Goal: Task Accomplishment & Management: Manage account settings

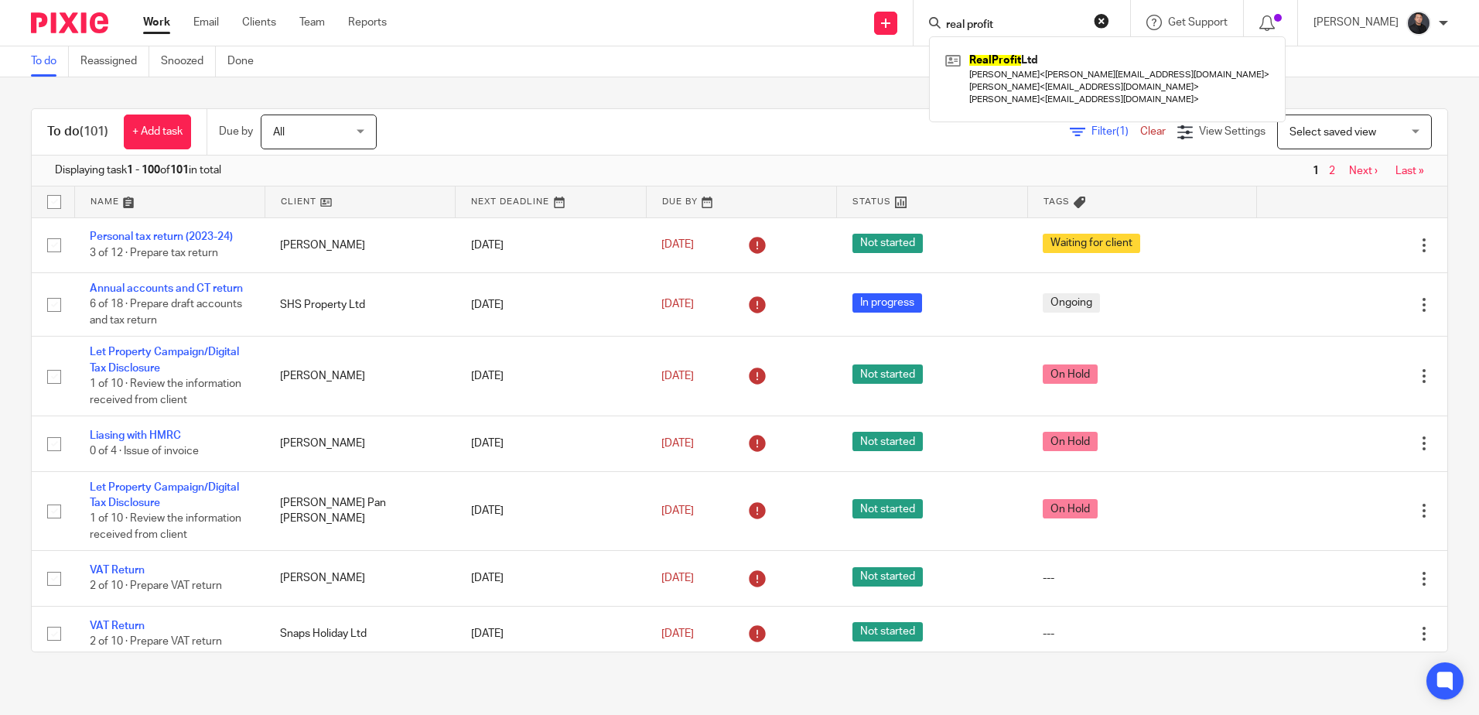
drag, startPoint x: 1017, startPoint y: 22, endPoint x: 962, endPoint y: 18, distance: 55.8
click at [962, 19] on input "real profit" at bounding box center [1014, 26] width 139 height 14
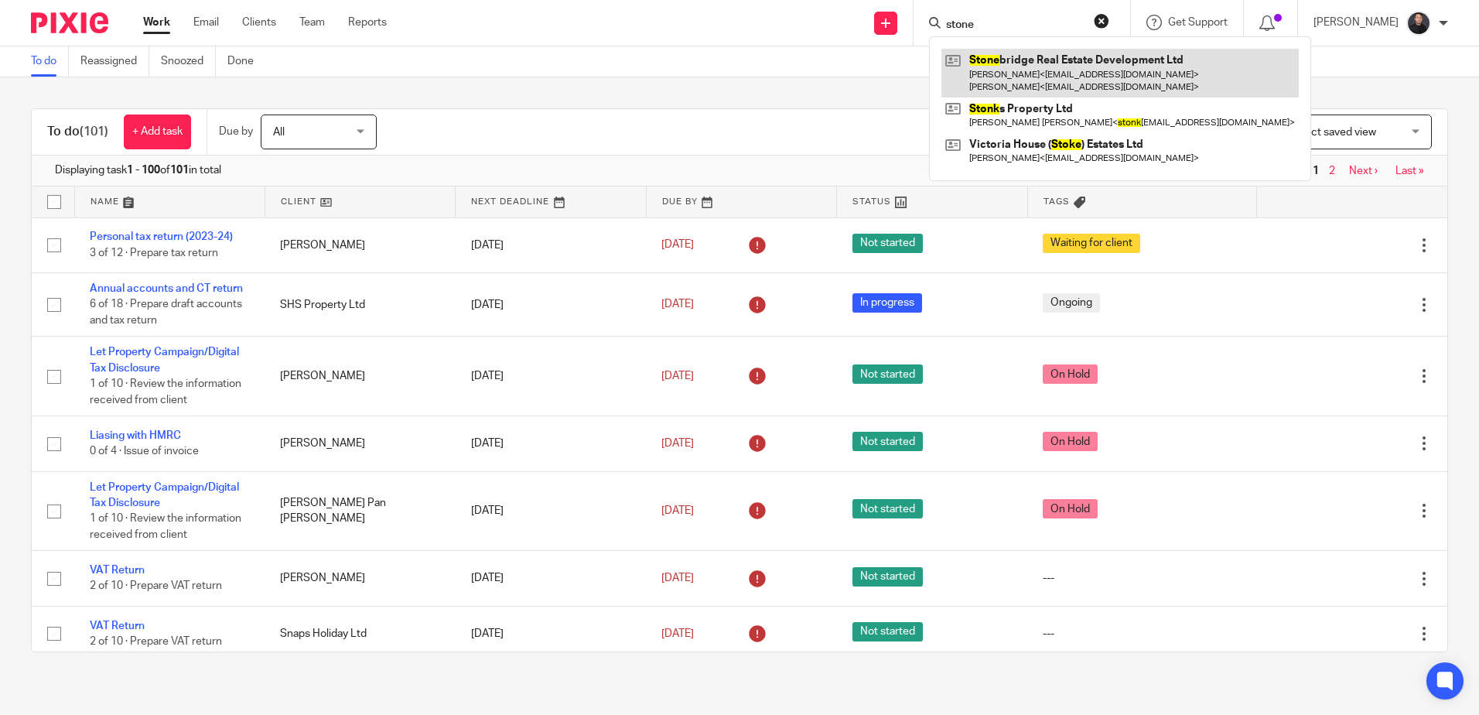
type input "stone"
click at [1013, 53] on link at bounding box center [1119, 73] width 357 height 48
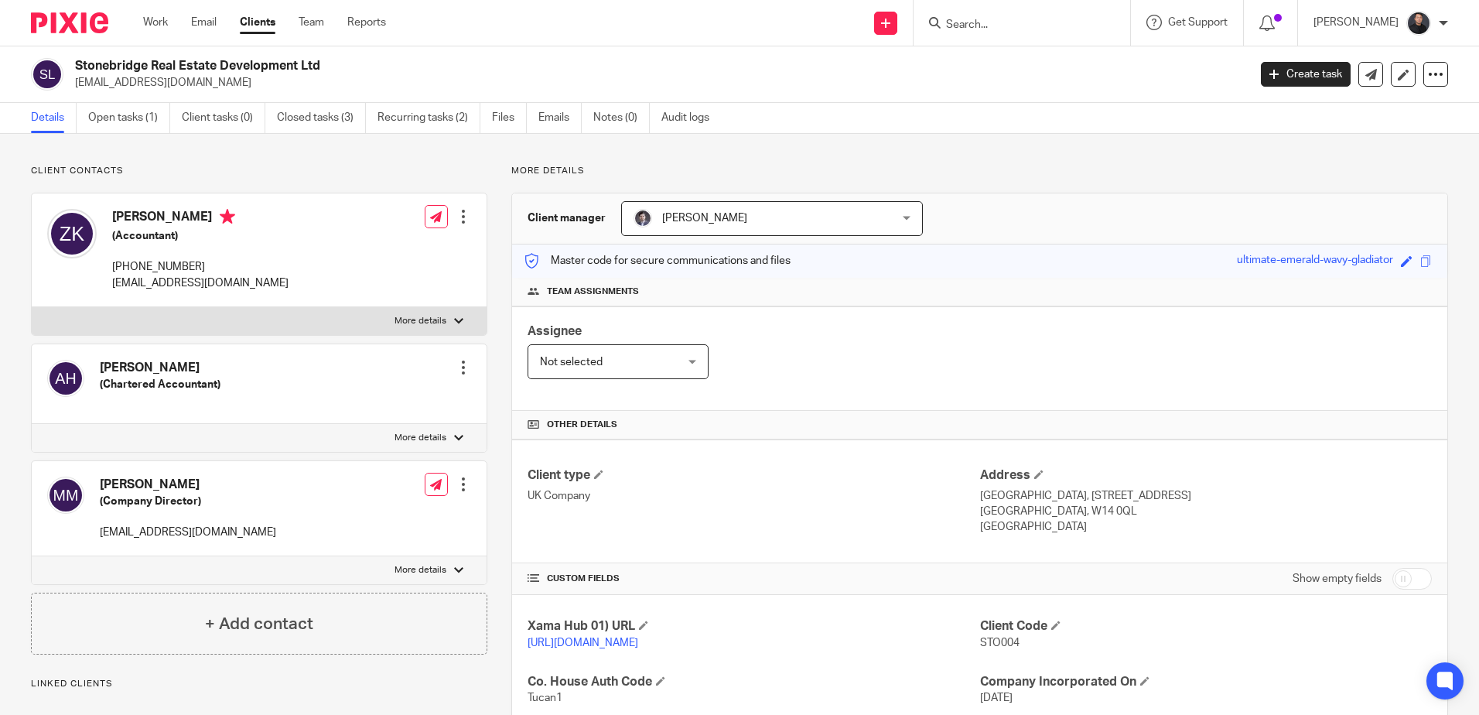
scroll to position [284, 0]
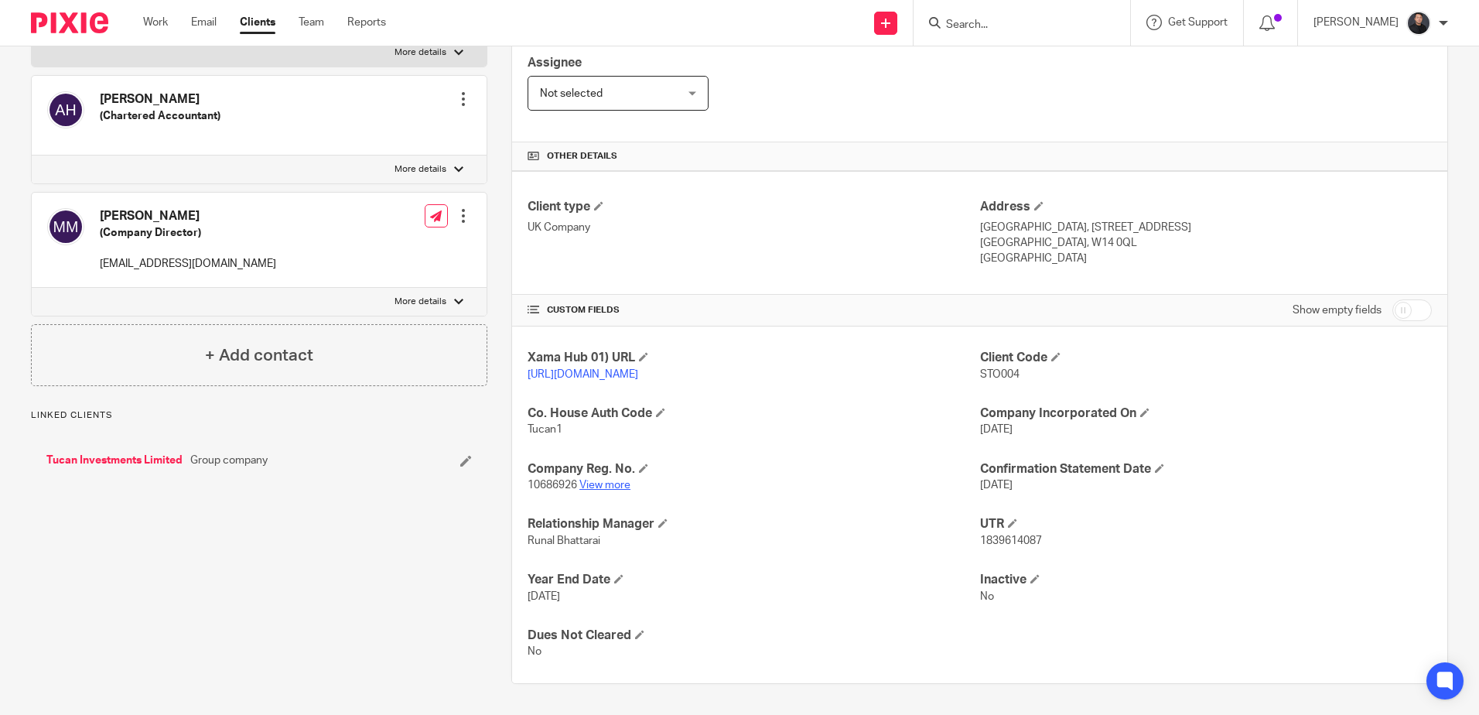
click at [593, 486] on link "View more" at bounding box center [604, 485] width 51 height 11
click at [991, 22] on input "Search" at bounding box center [1014, 26] width 139 height 14
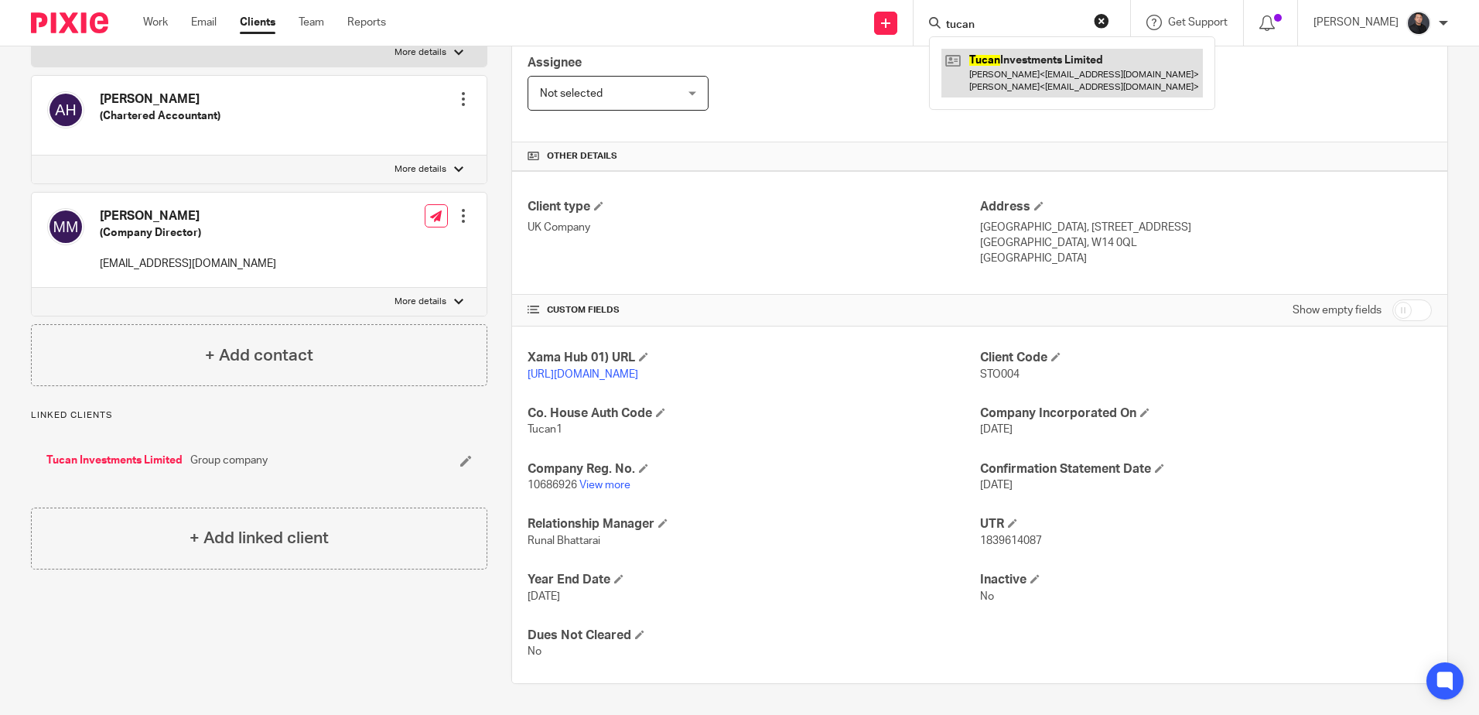
type input "tucan"
click at [996, 74] on link at bounding box center [1071, 73] width 261 height 48
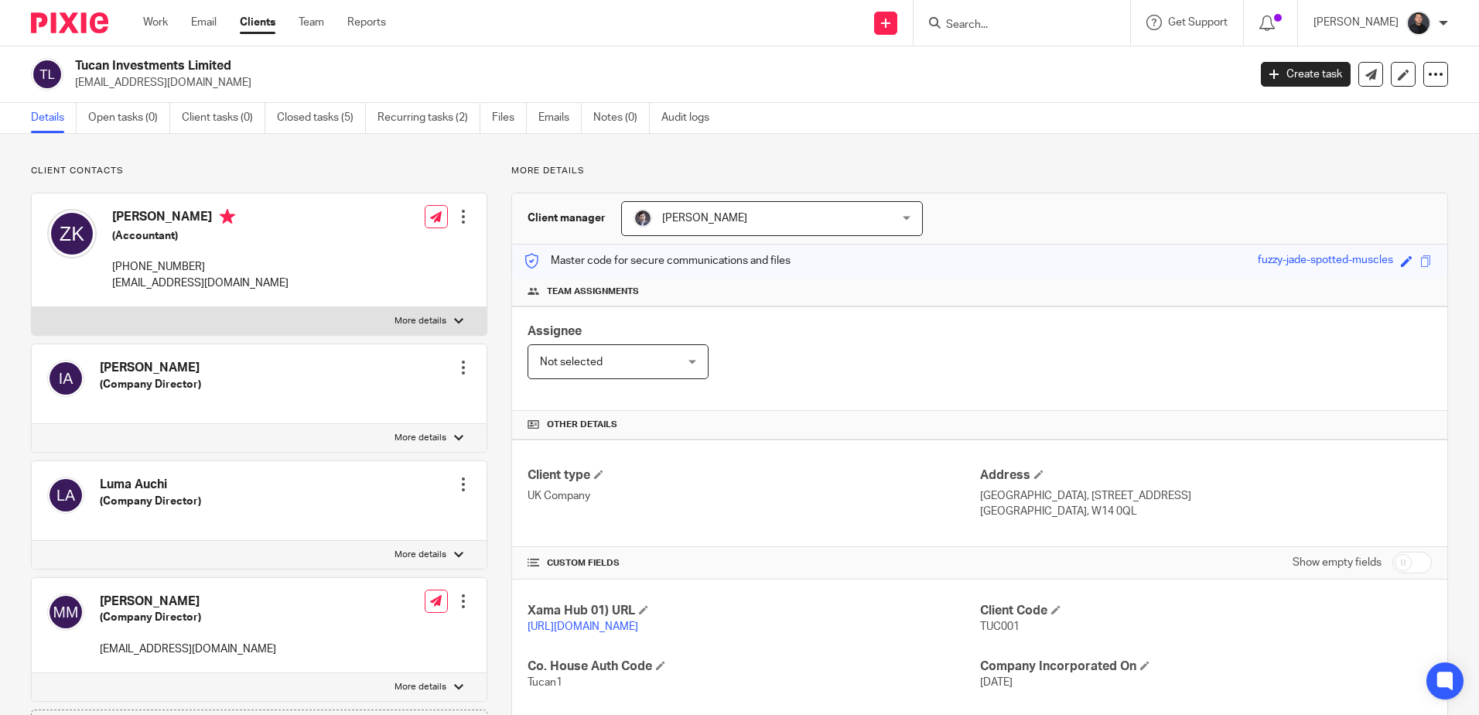
scroll to position [233, 0]
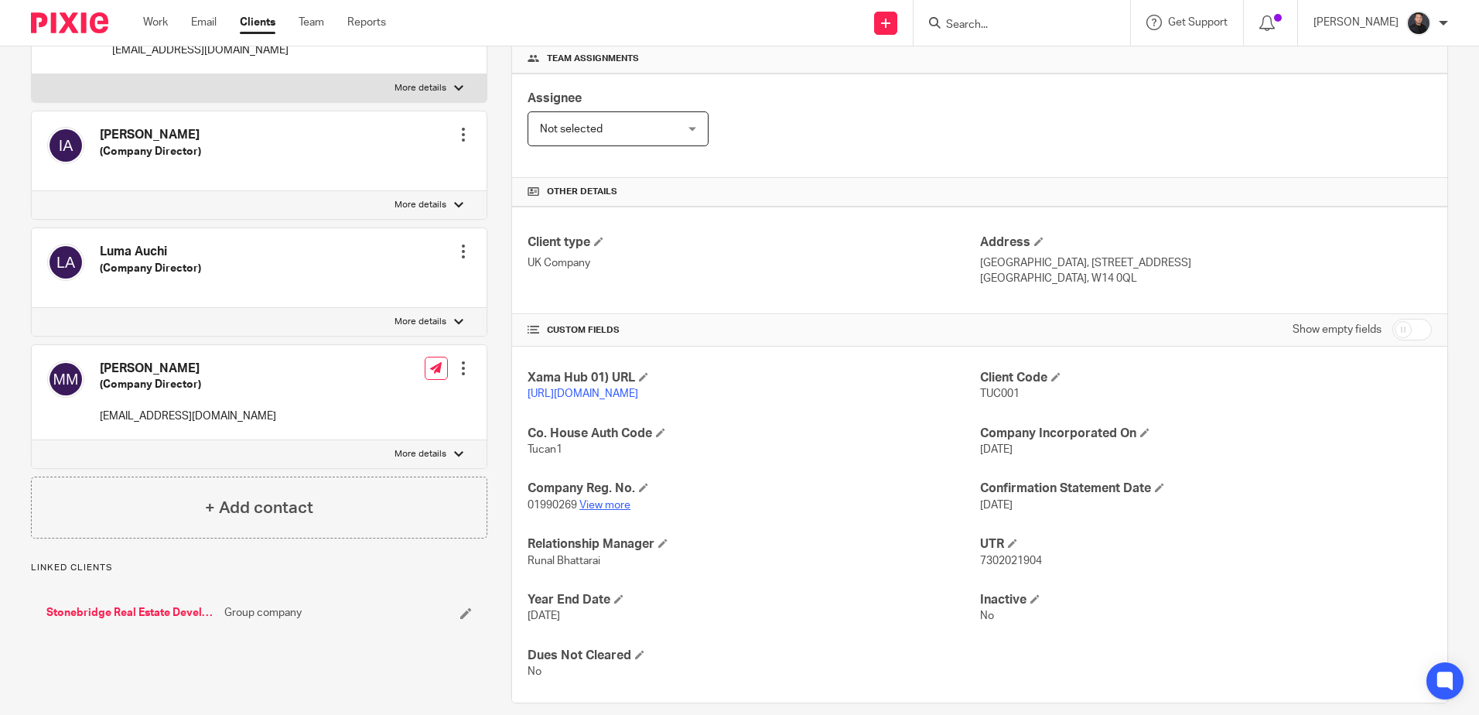
click at [604, 511] on link "View more" at bounding box center [604, 505] width 51 height 11
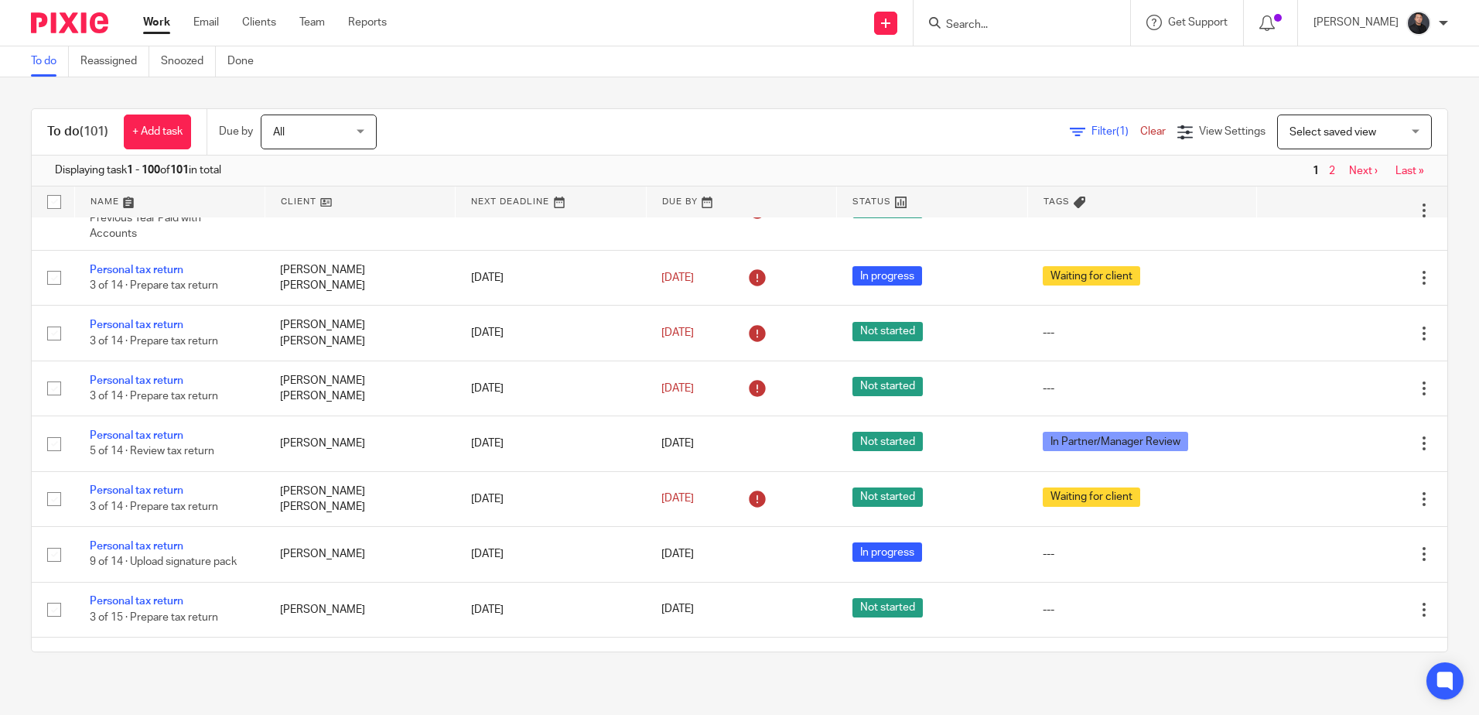
scroll to position [3395, 0]
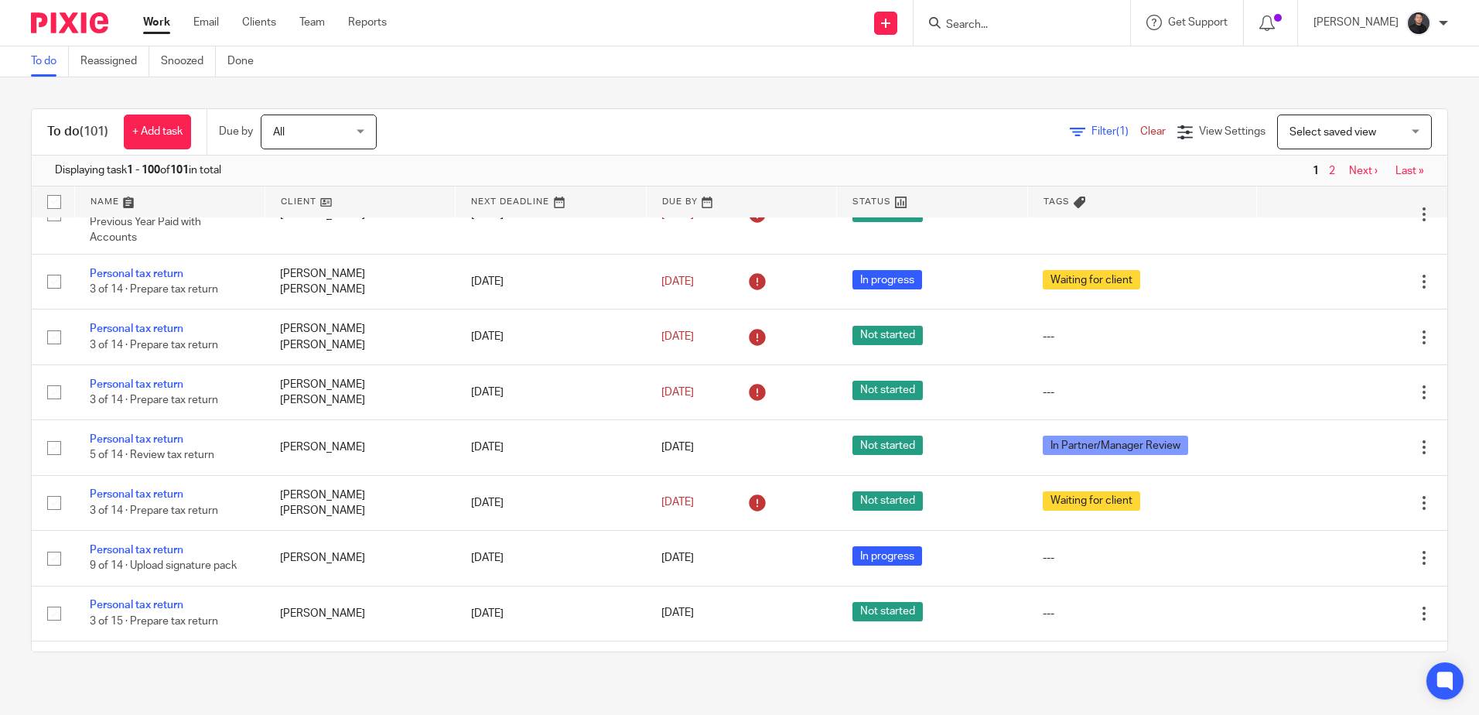
click at [1029, 19] on input "Search" at bounding box center [1014, 26] width 139 height 14
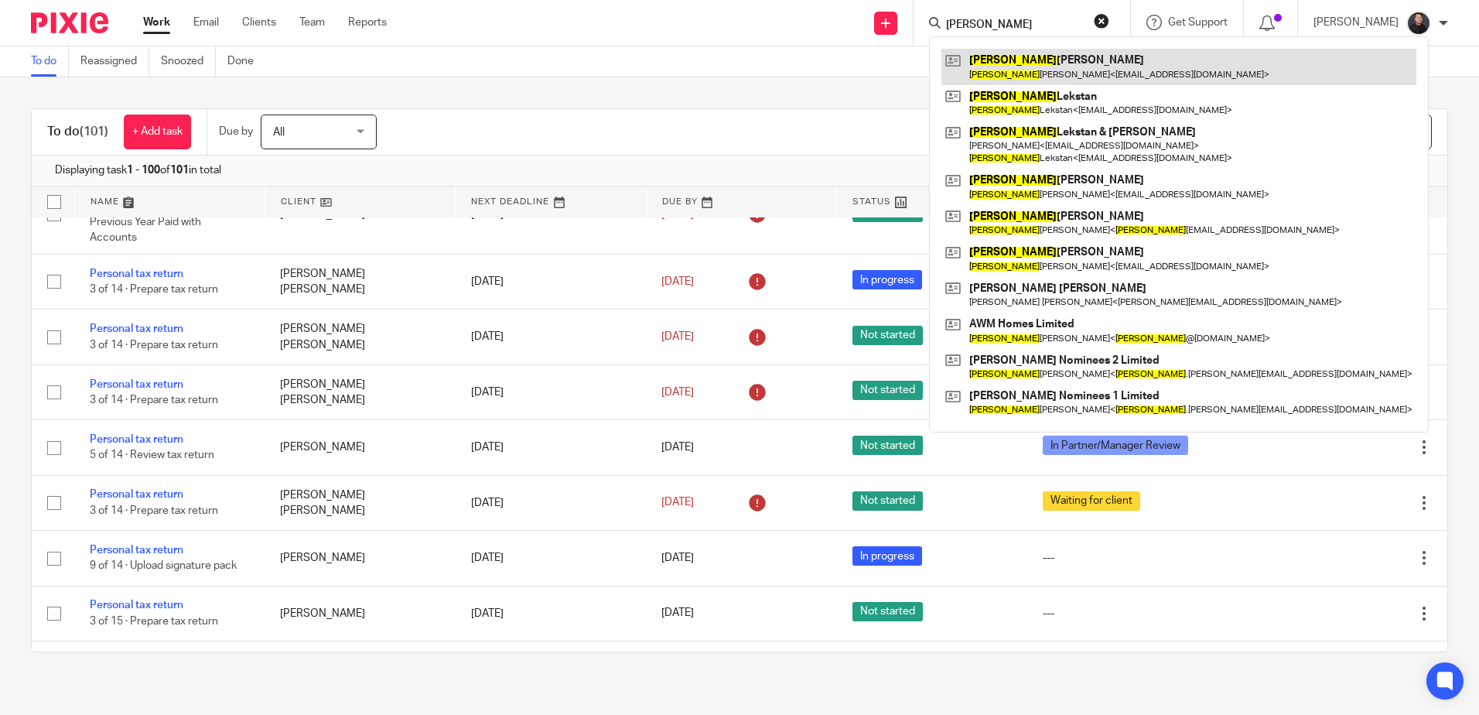
type input "adam"
click at [1037, 61] on link at bounding box center [1178, 67] width 475 height 36
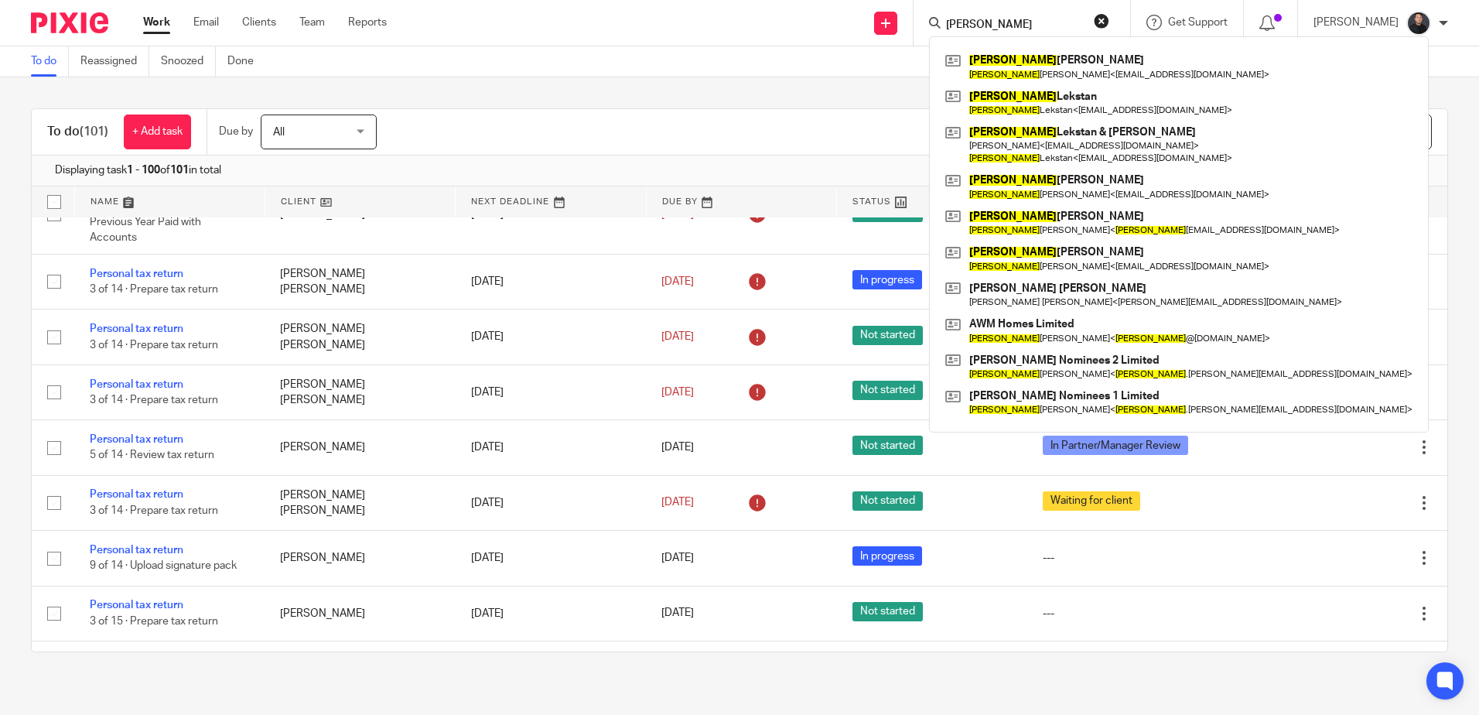
scroll to position [3086, 0]
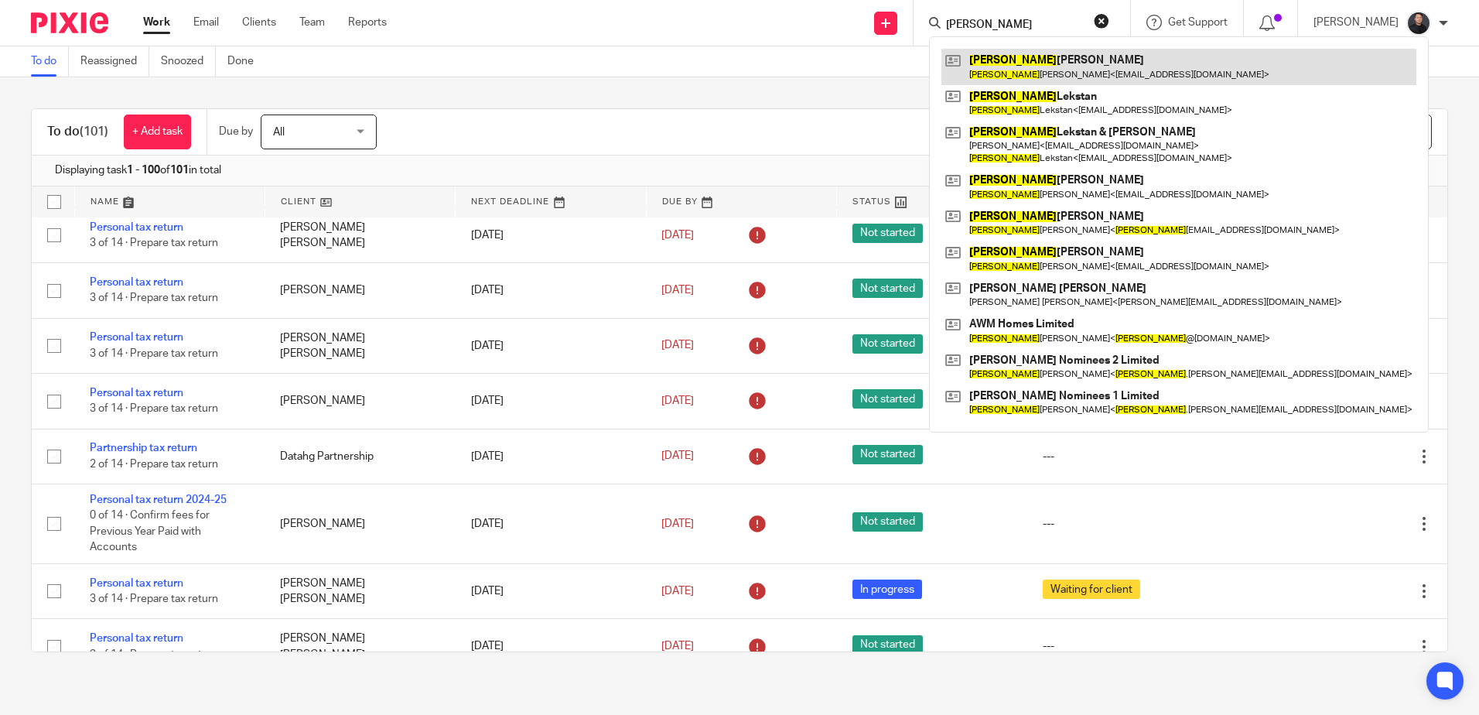
click at [1054, 69] on link at bounding box center [1178, 67] width 475 height 36
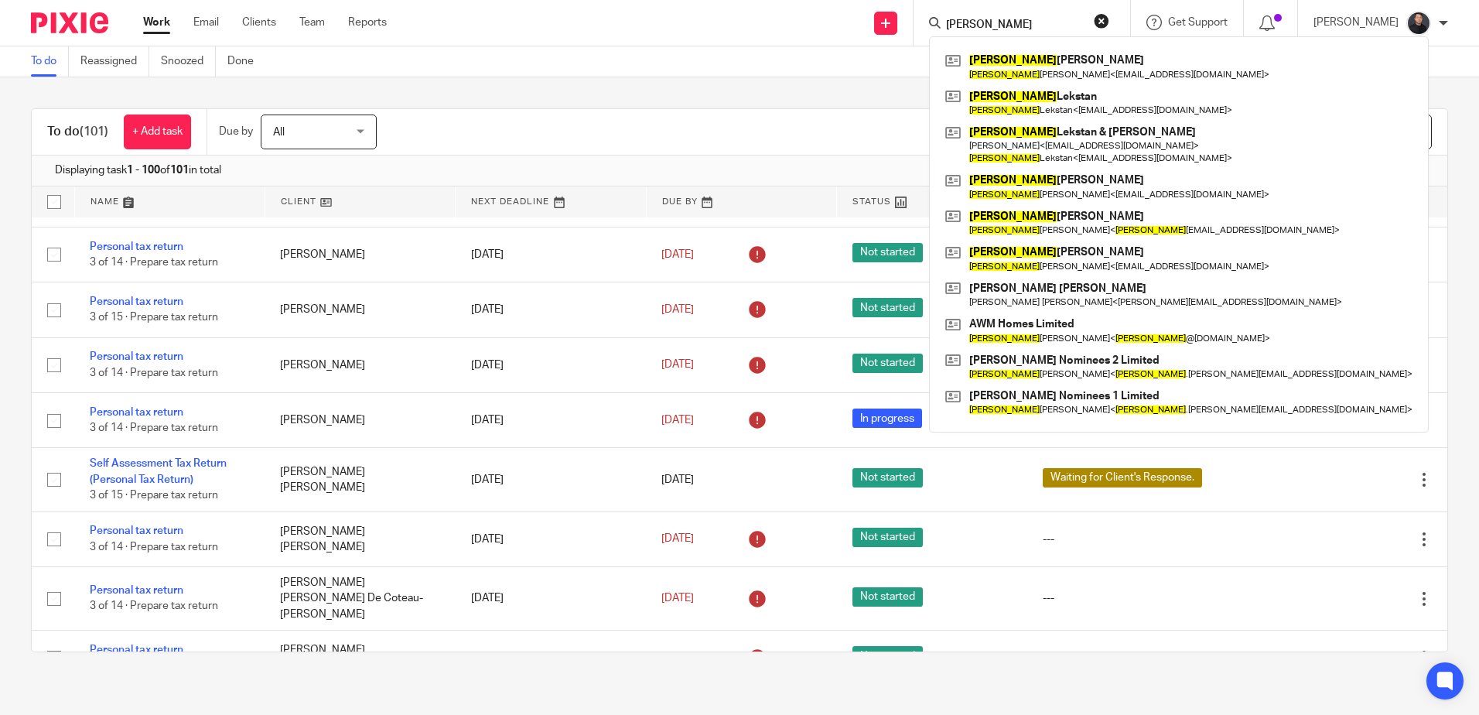
scroll to position [2312, 0]
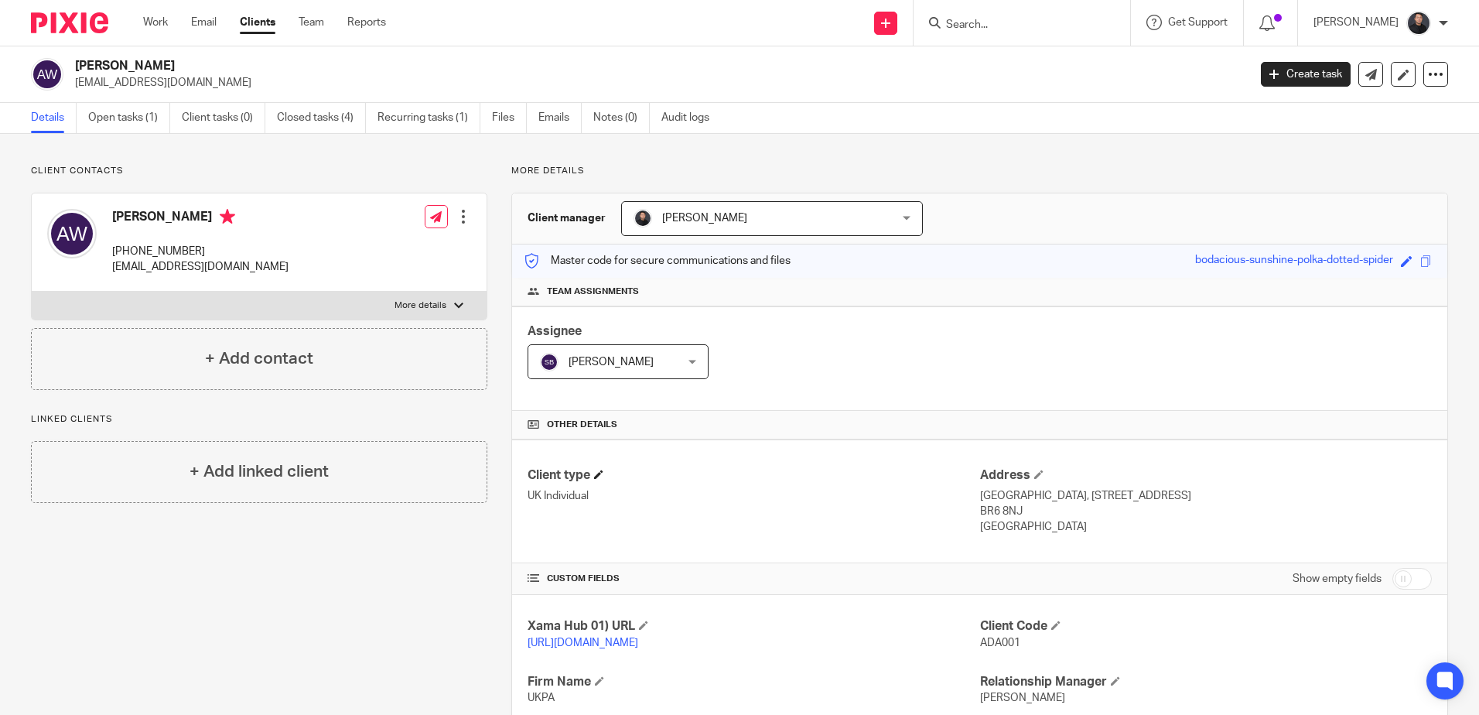
scroll to position [228, 0]
click at [1006, 27] on input "Search" at bounding box center [1014, 26] width 139 height 14
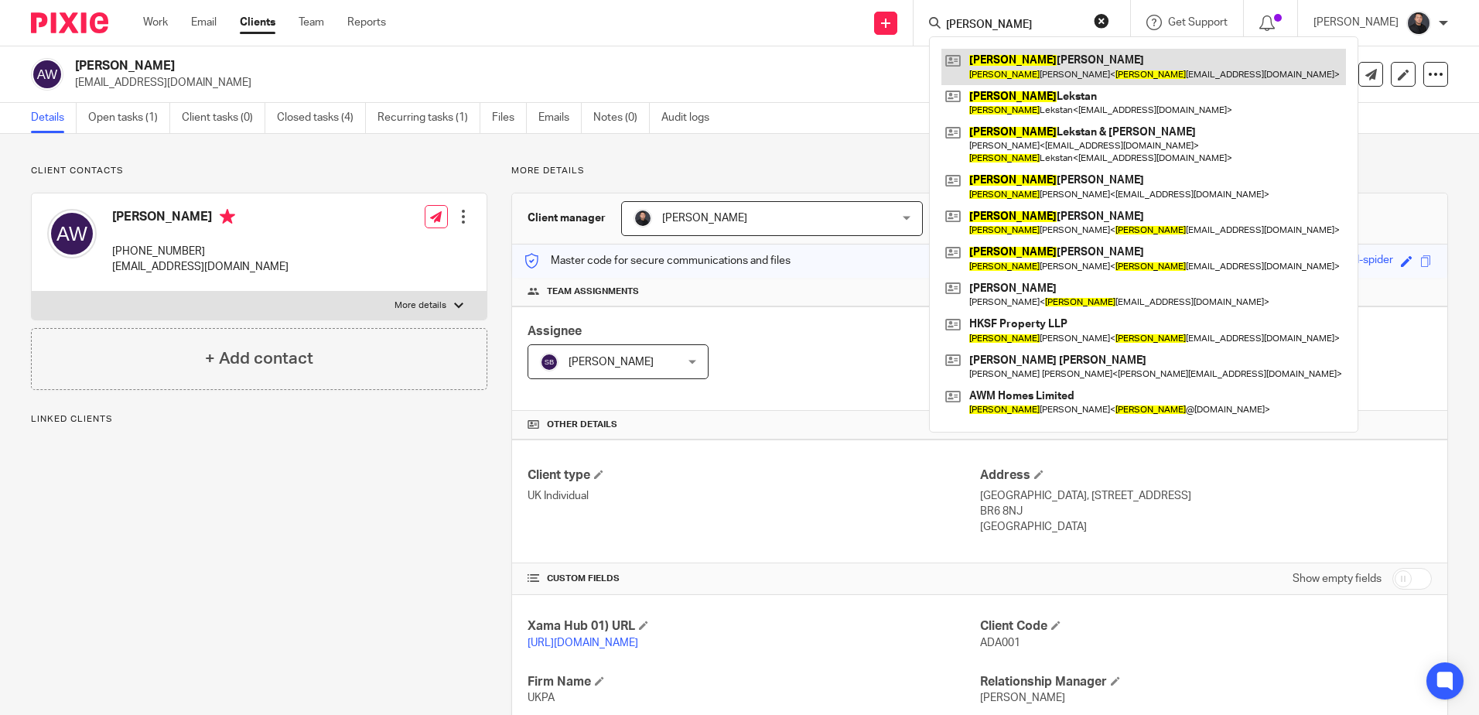
type input "Adam"
click at [1023, 63] on link at bounding box center [1143, 67] width 405 height 36
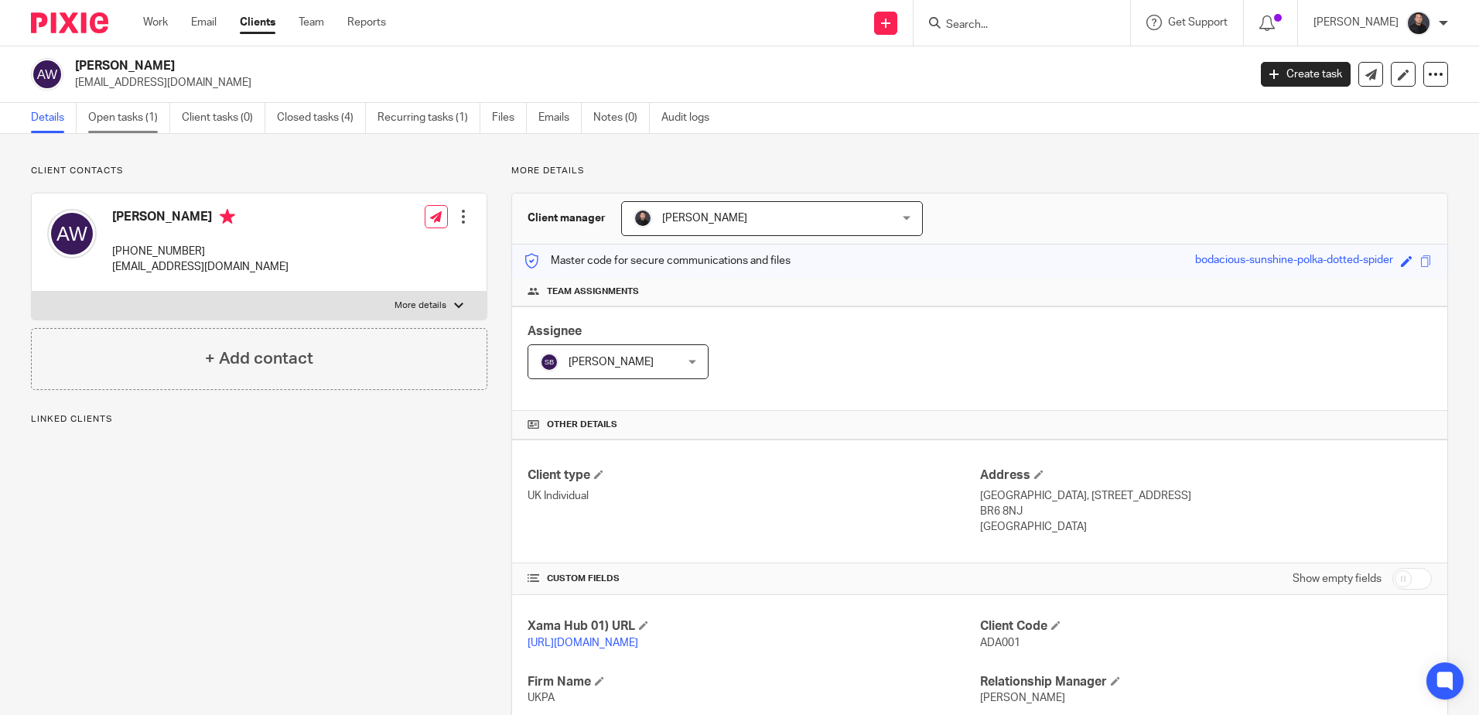
click at [147, 121] on link "Open tasks (1)" at bounding box center [129, 118] width 82 height 30
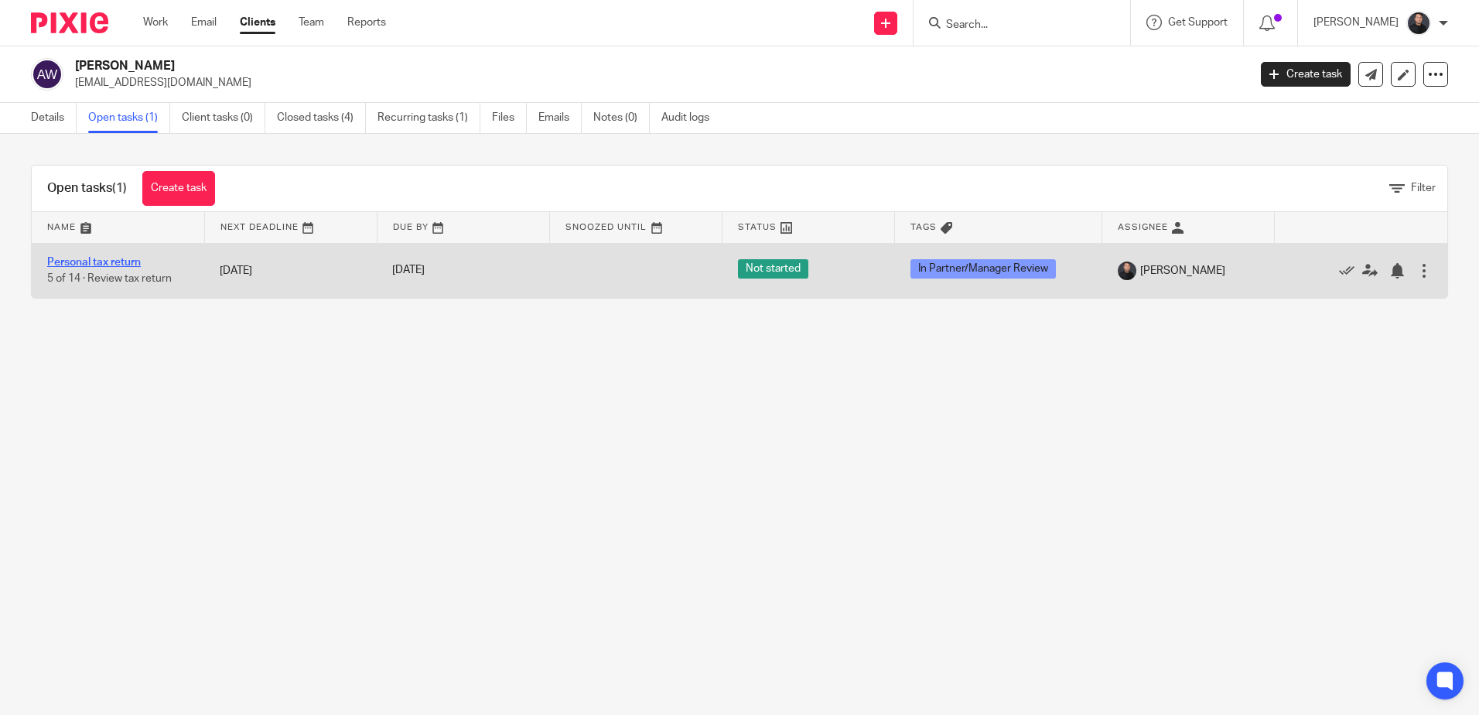
click at [97, 263] on link "Personal tax return" at bounding box center [94, 262] width 94 height 11
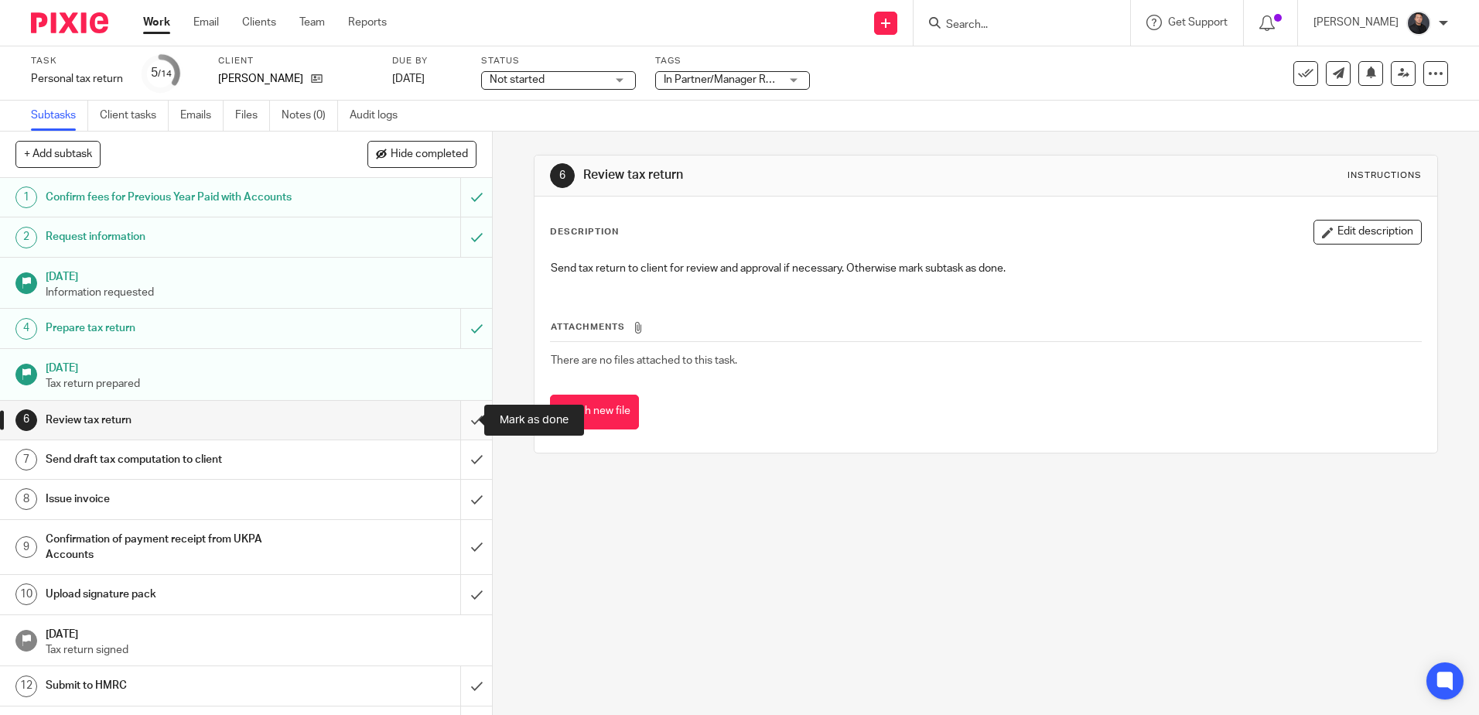
click at [449, 416] on input "submit" at bounding box center [246, 420] width 492 height 39
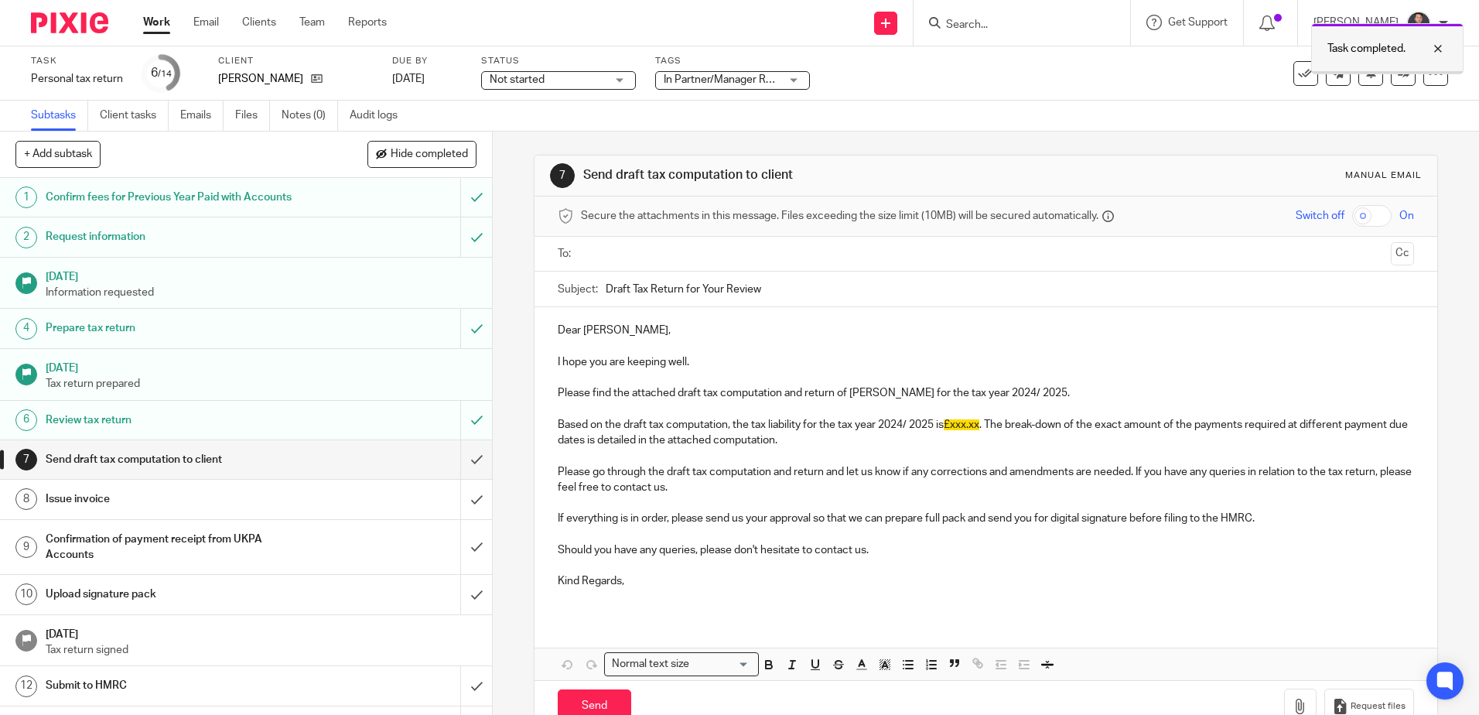
click at [1441, 45] on div at bounding box center [1427, 48] width 42 height 19
click at [1398, 67] on icon at bounding box center [1404, 73] width 12 height 12
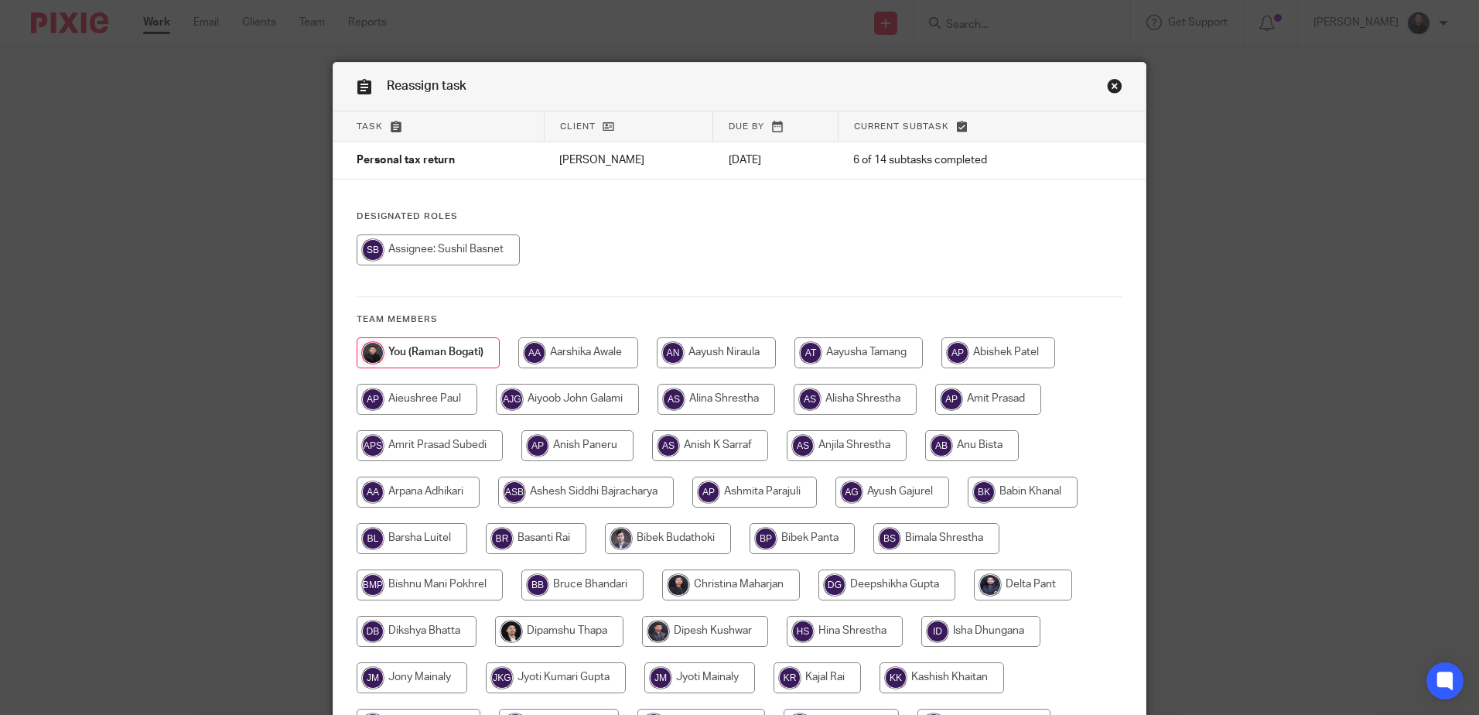
scroll to position [541, 0]
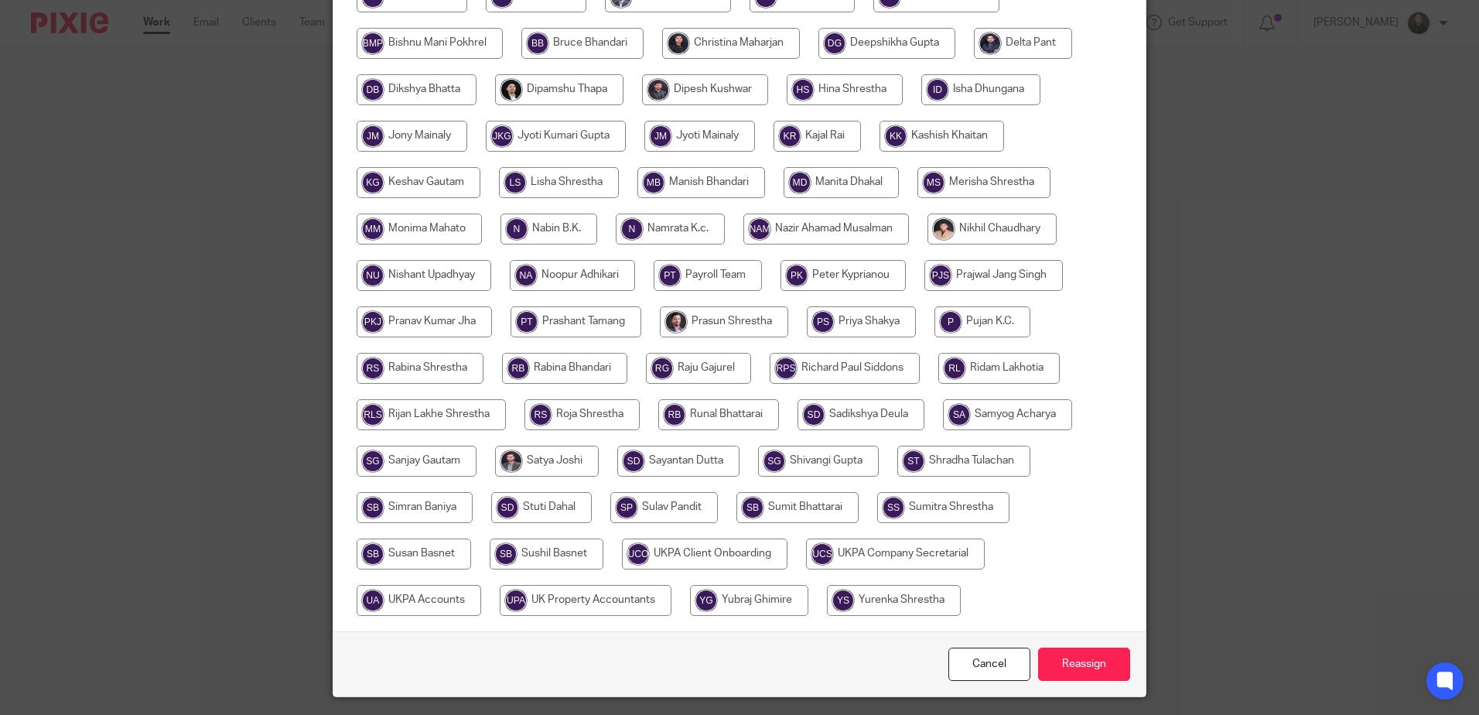
click at [537, 557] on input "radio" at bounding box center [547, 553] width 114 height 31
radio input "true"
click at [1047, 664] on input "Reassign" at bounding box center [1084, 663] width 92 height 33
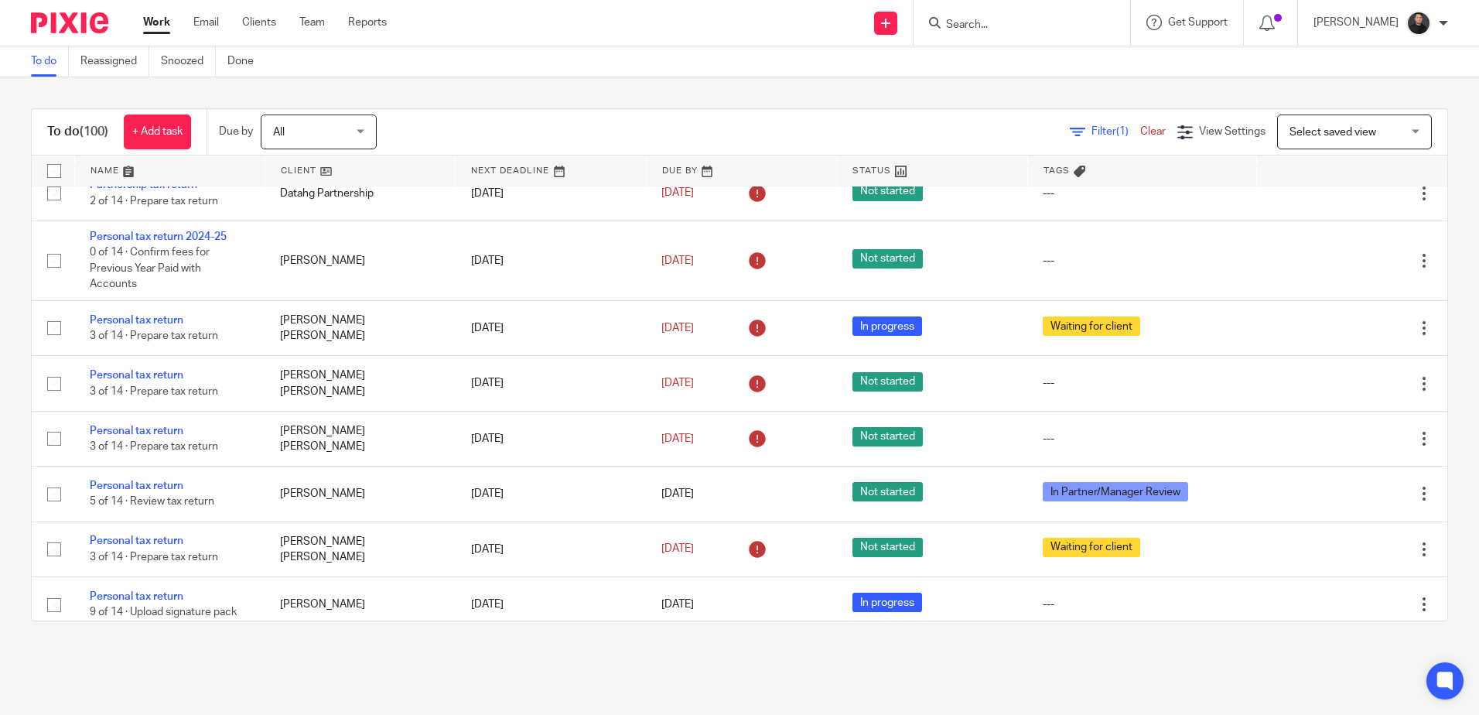
scroll to position [3308, 0]
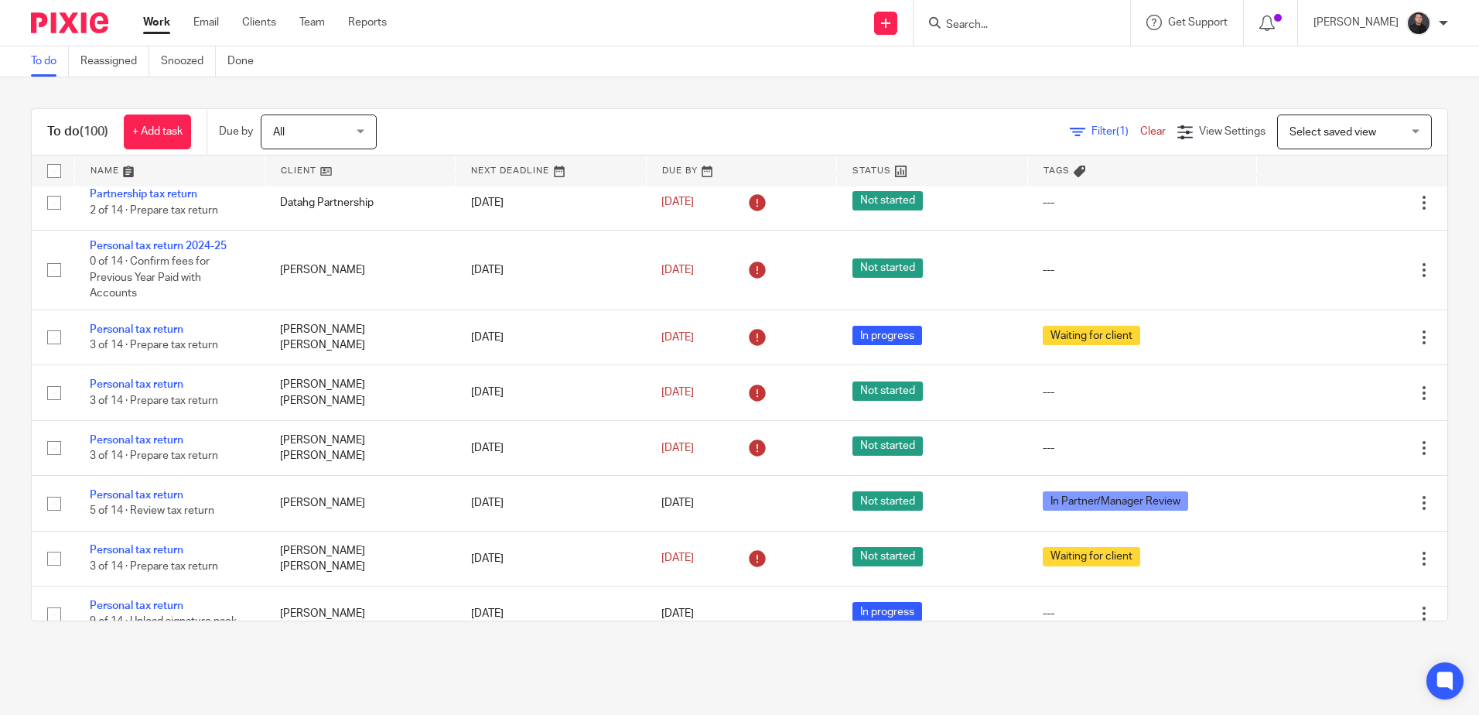
click at [1038, 30] on input "Search" at bounding box center [1014, 26] width 139 height 14
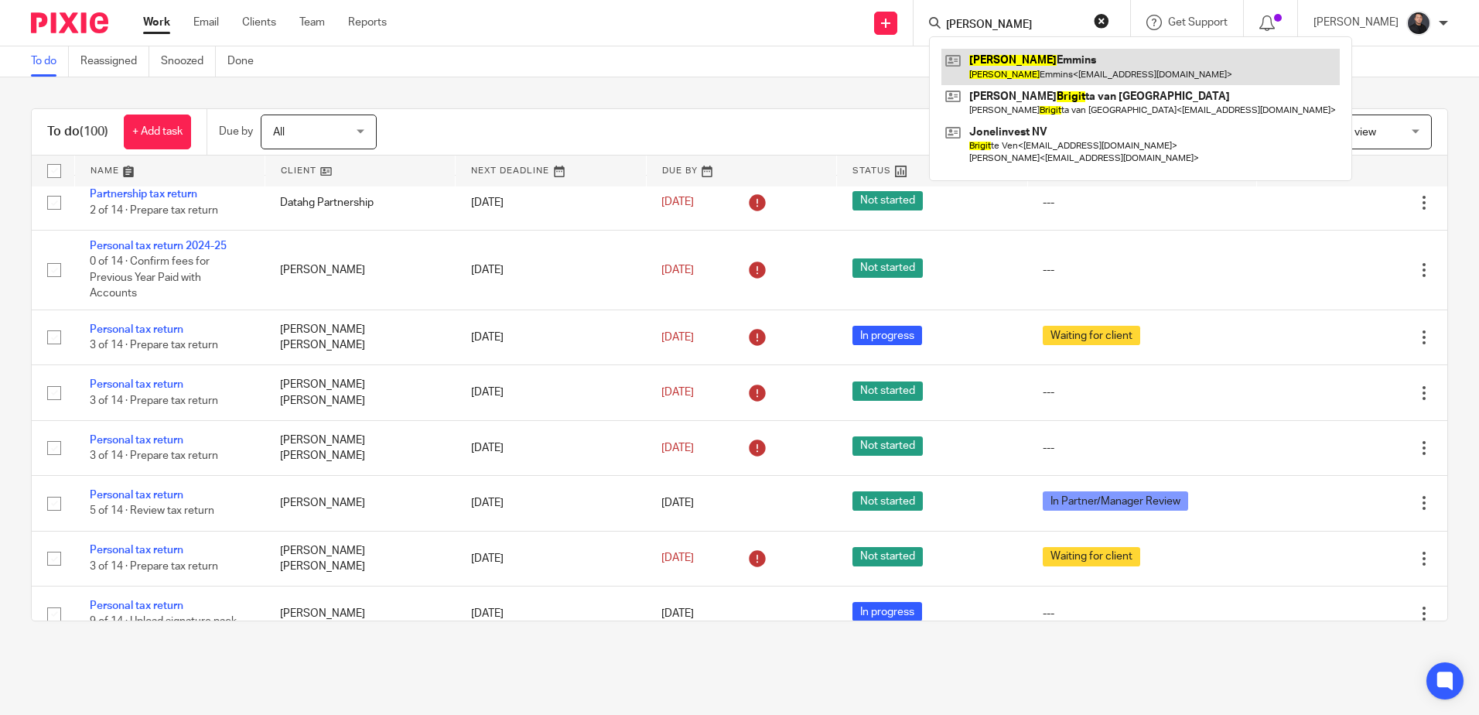
type input "Brigid"
click at [1047, 59] on link at bounding box center [1140, 67] width 398 height 36
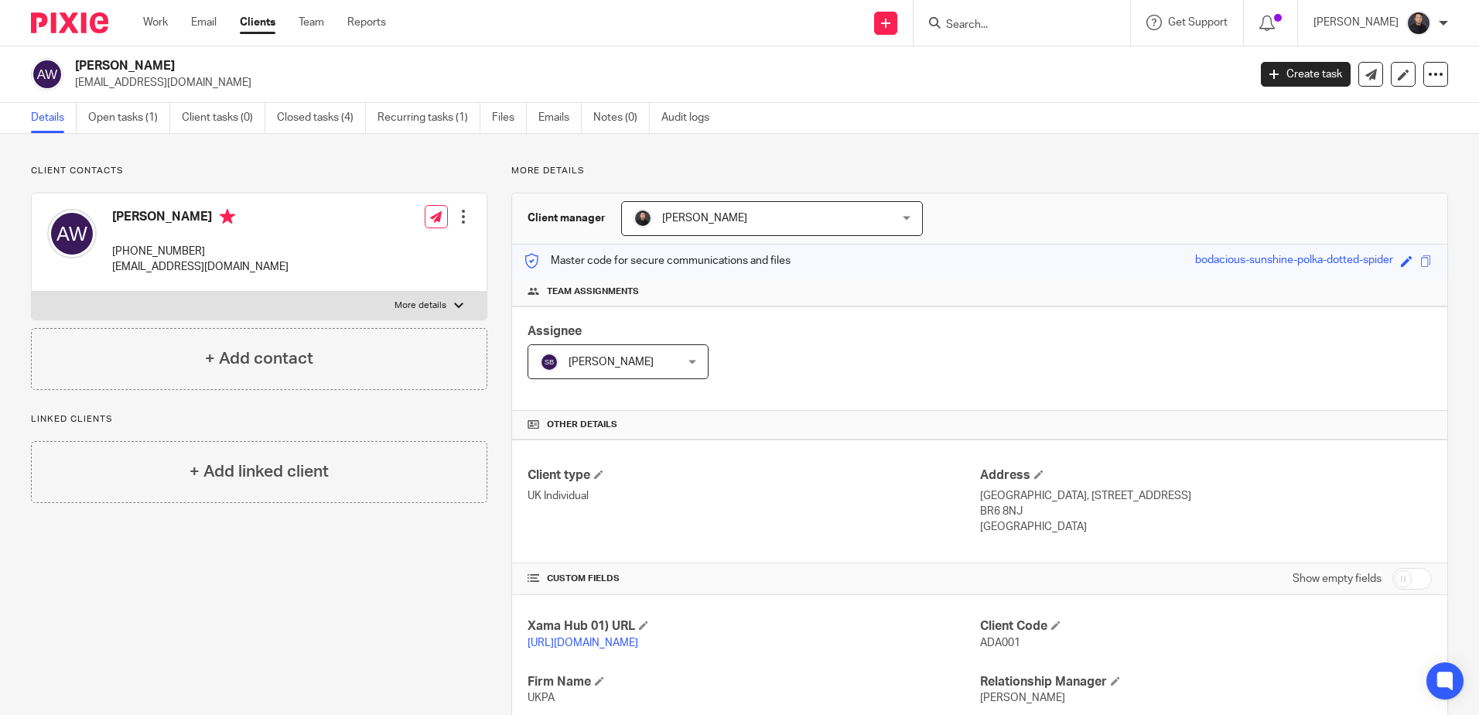
scroll to position [228, 0]
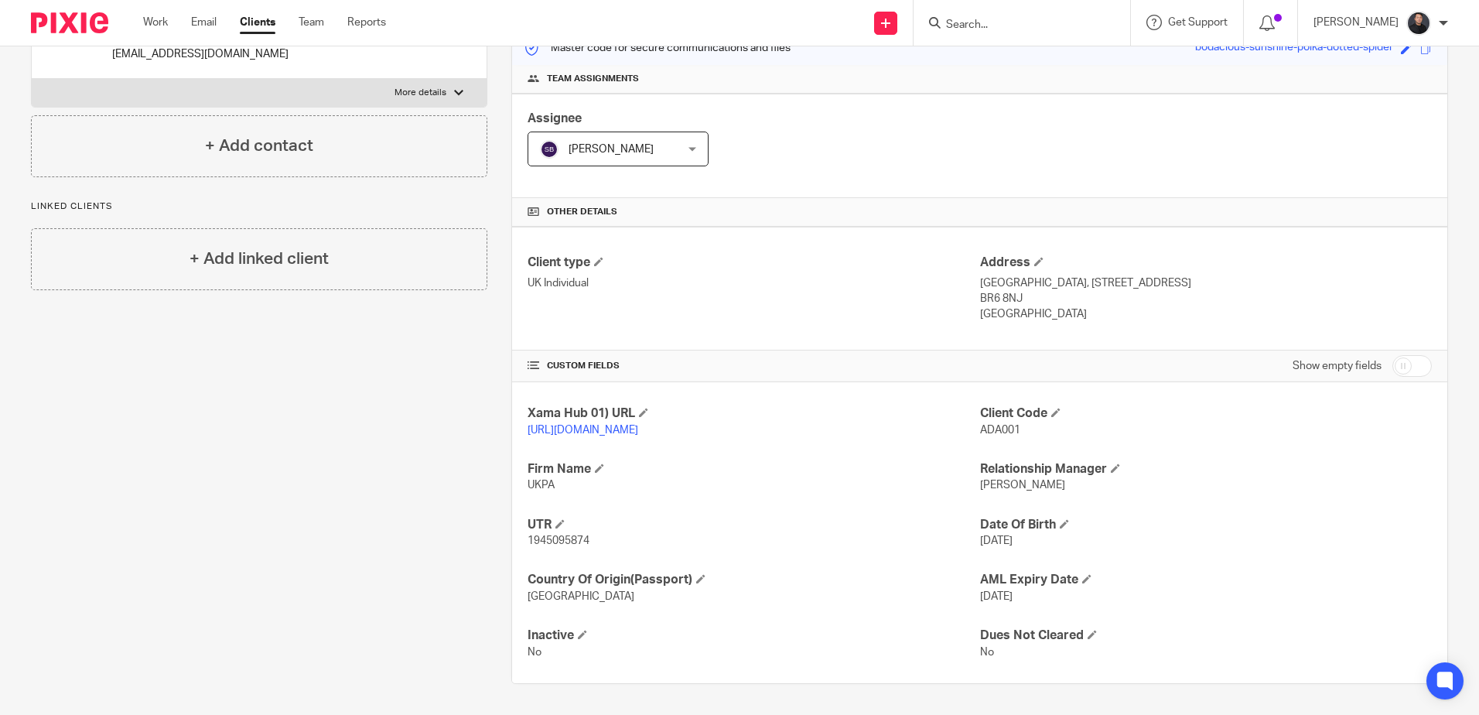
click at [251, 392] on div "Client contacts [PERSON_NAME] [PHONE_NUMBER] [EMAIL_ADDRESS][DOMAIN_NAME] Edit …" at bounding box center [247, 318] width 480 height 732
